Goal: Check status: Check status

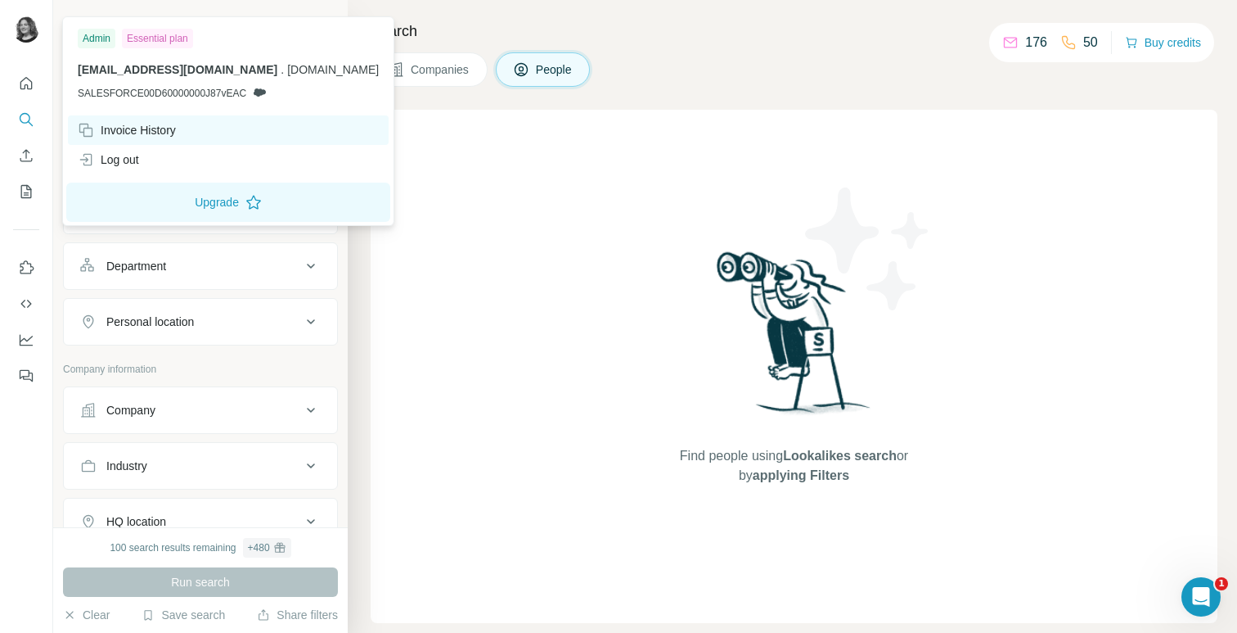
click at [176, 124] on div "Invoice History" at bounding box center [127, 130] width 98 height 16
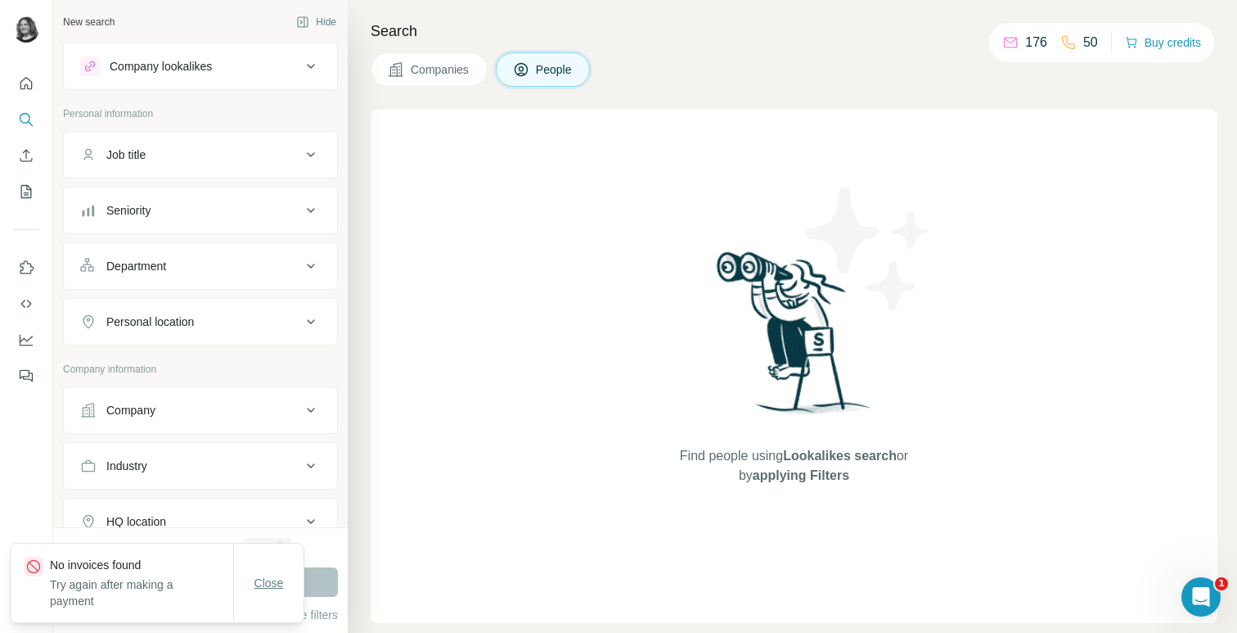
click at [252, 581] on button "Close" at bounding box center [269, 582] width 52 height 29
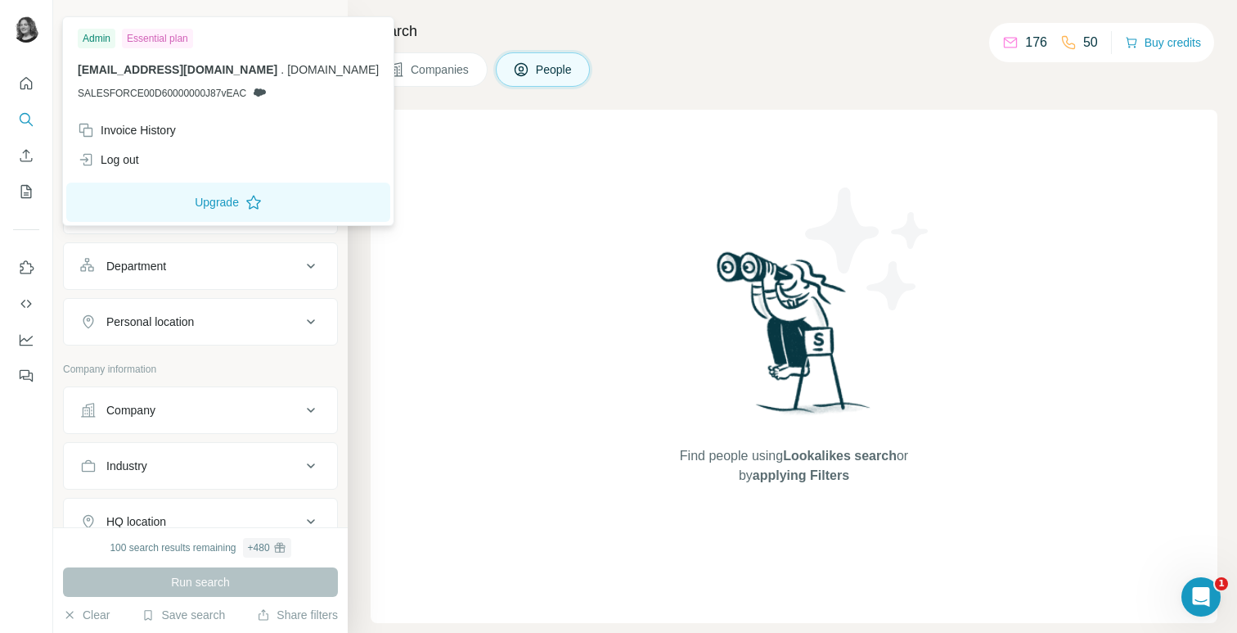
click at [18, 26] on img at bounding box center [26, 29] width 26 height 26
click at [187, 137] on div "Invoice History" at bounding box center [228, 129] width 321 height 29
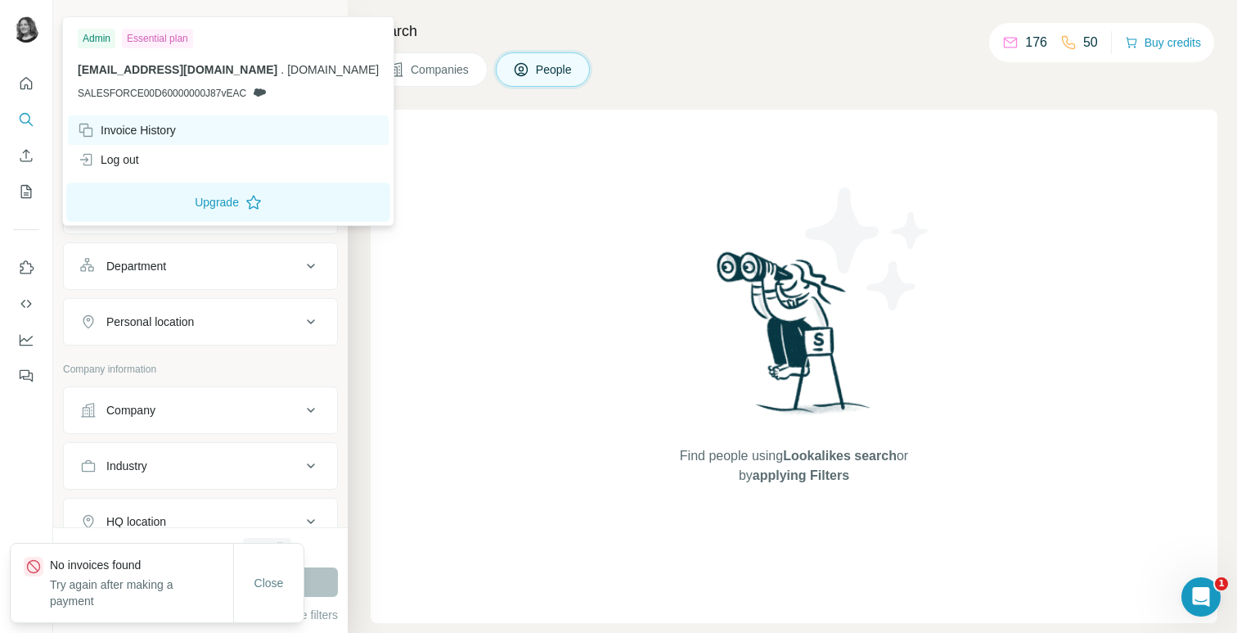
click at [169, 129] on div "Invoice History" at bounding box center [127, 130] width 98 height 16
click at [215, 223] on div "Admin Essential plan [EMAIL_ADDRESS][DOMAIN_NAME] . [DOMAIN_NAME] SALESFORCE00D…" at bounding box center [228, 120] width 332 height 209
click at [214, 202] on button "Upgrade" at bounding box center [228, 201] width 324 height 39
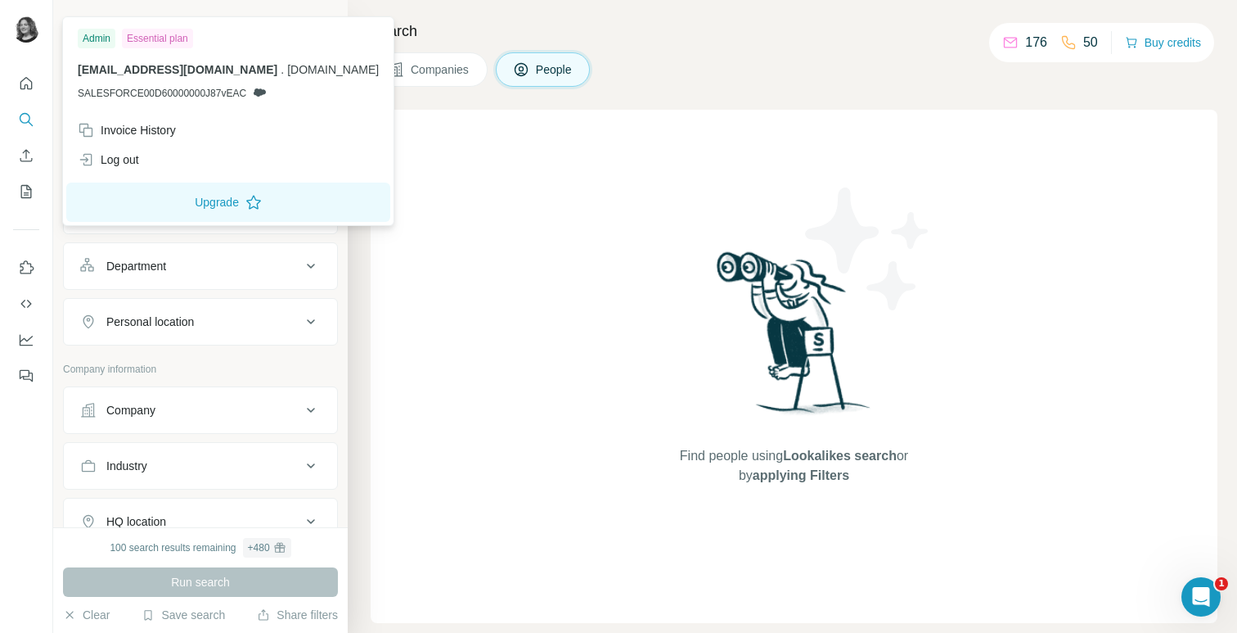
click at [664, 53] on div "Companies People" at bounding box center [794, 69] width 847 height 34
